Goal: Check status: Check status

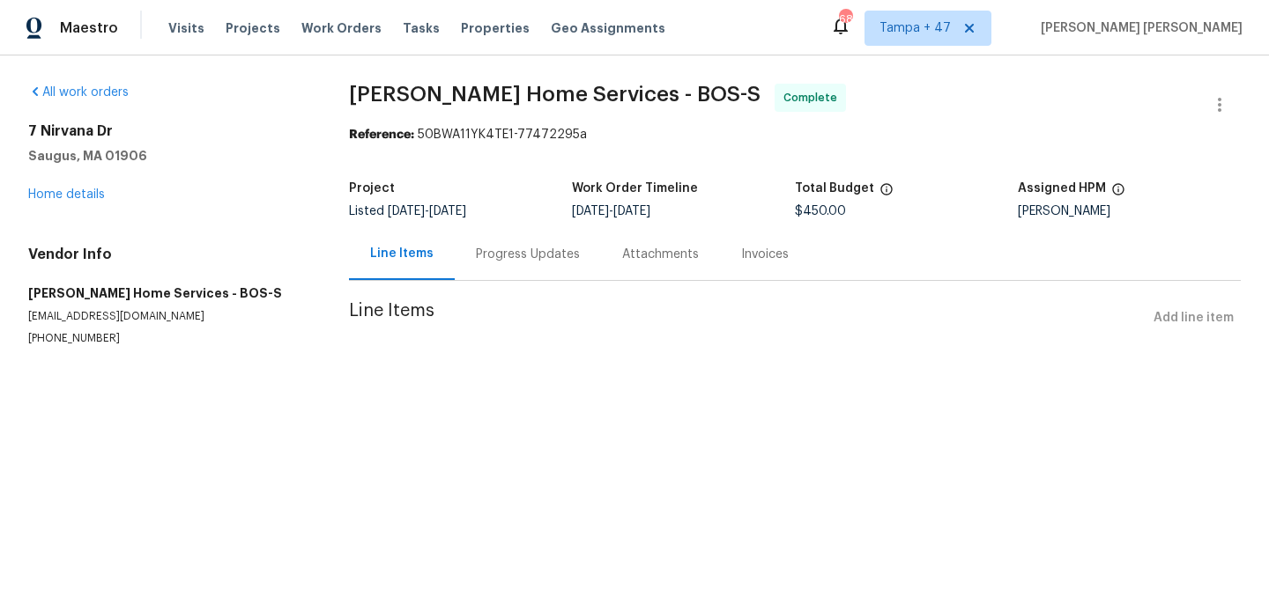
click at [483, 263] on section "[PERSON_NAME] Home Services - BOS-S Complete Reference: 50BWA11YK4TE1-77472295a…" at bounding box center [795, 236] width 892 height 305
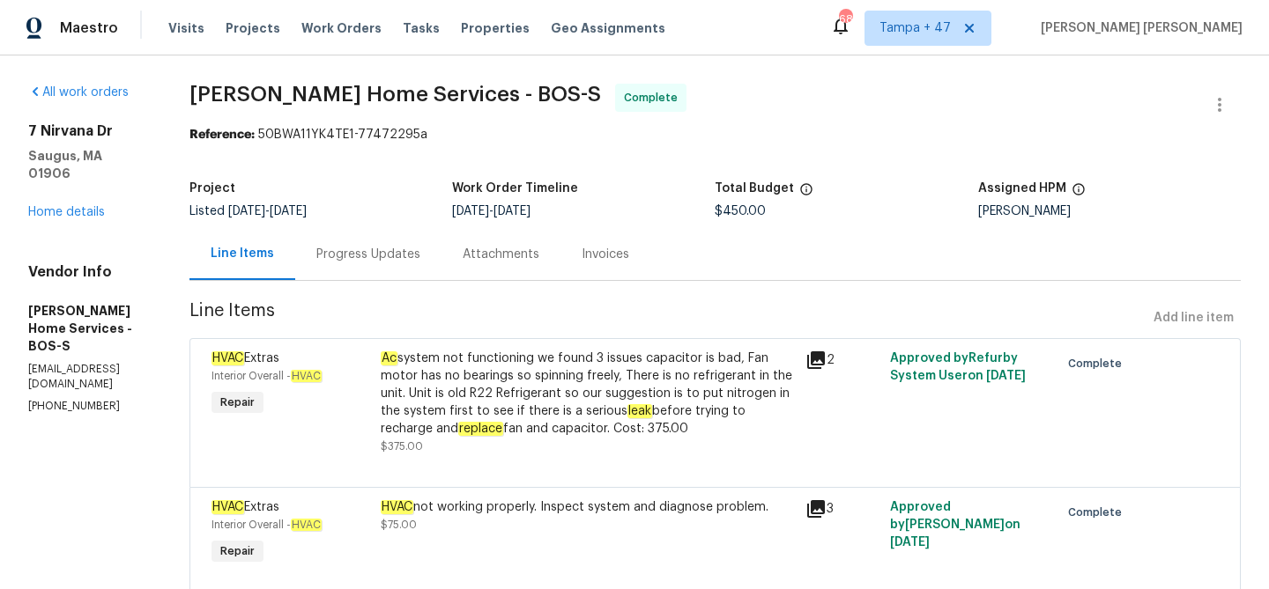
click at [420, 254] on div "Progress Updates" at bounding box center [368, 255] width 104 height 18
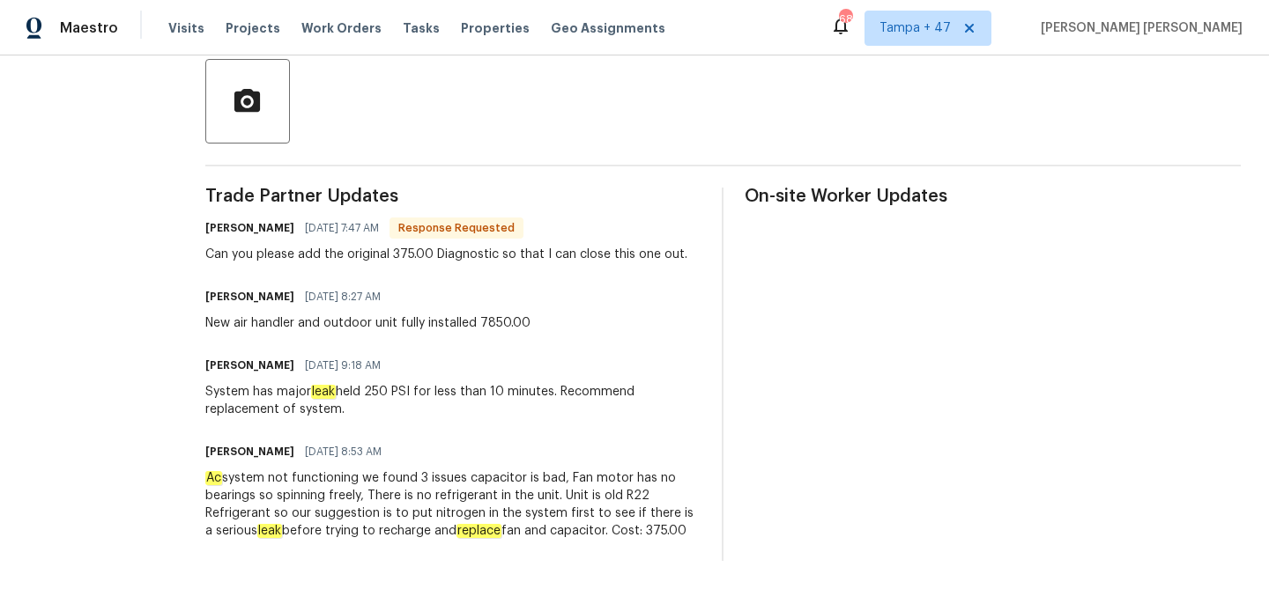
scroll to position [441, 0]
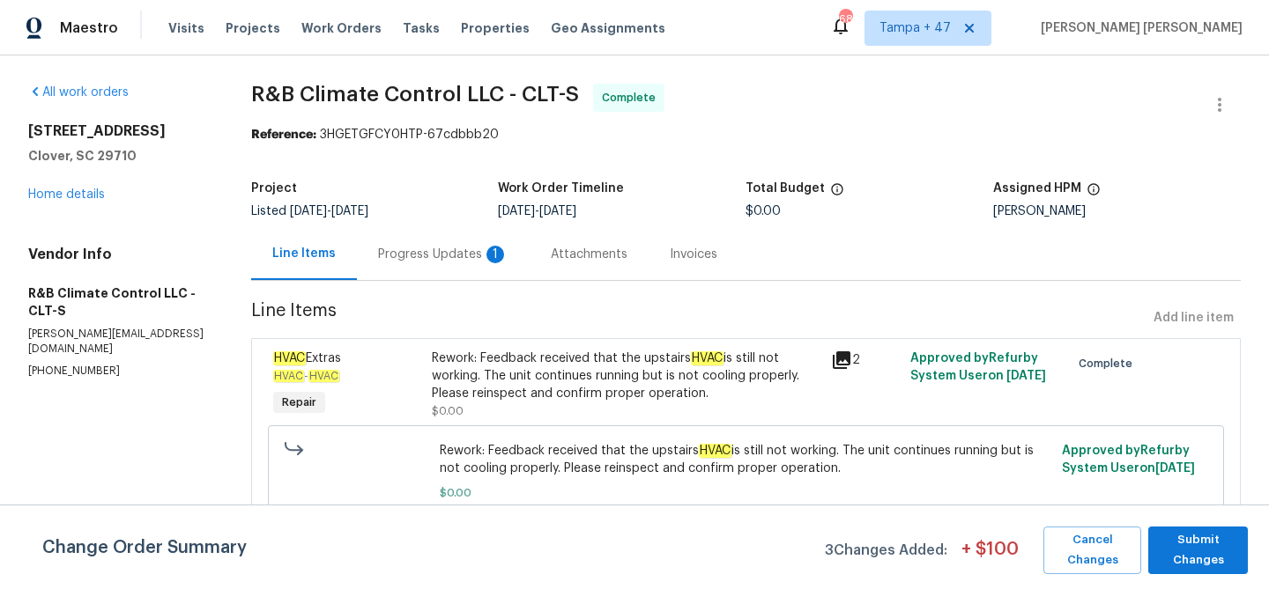
click at [445, 252] on div "Progress Updates 1" at bounding box center [443, 255] width 130 height 18
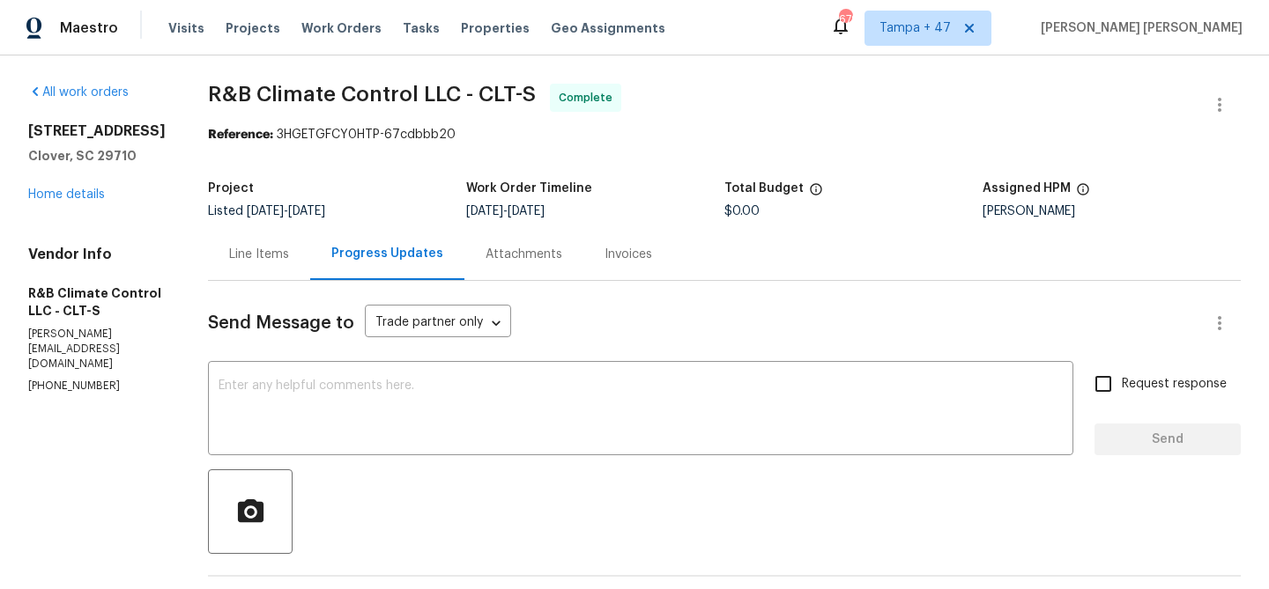
click at [246, 252] on div "Line Items" at bounding box center [259, 255] width 60 height 18
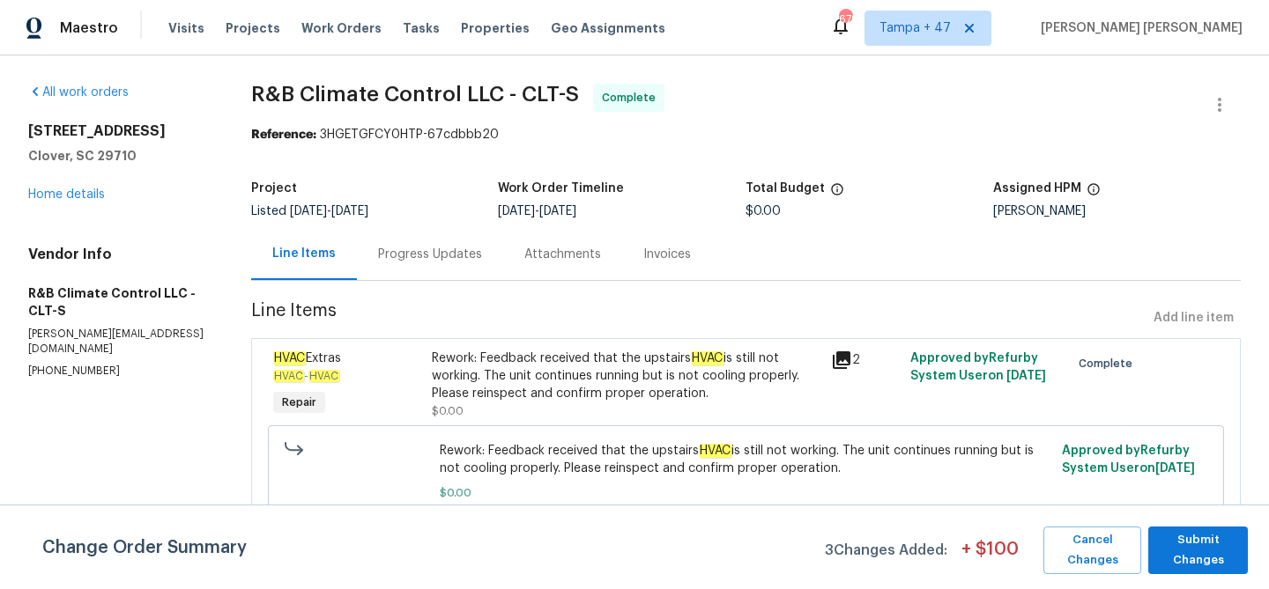
click at [665, 245] on div "Invoices" at bounding box center [667, 254] width 90 height 52
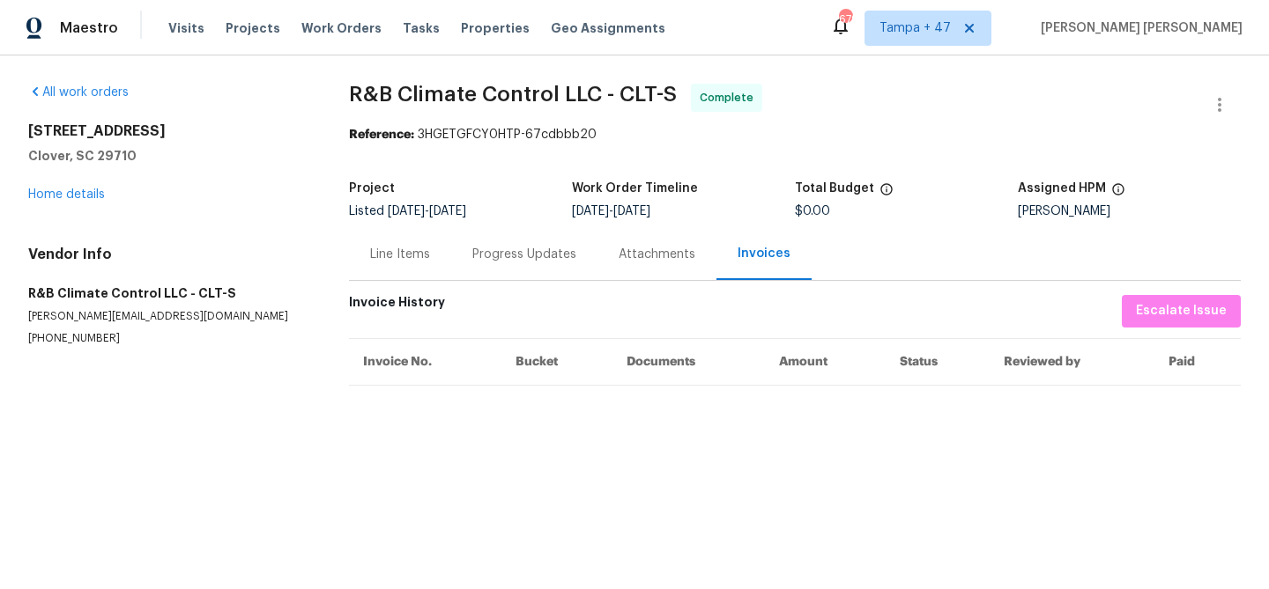
click at [409, 243] on div "Line Items" at bounding box center [400, 254] width 102 height 52
